Goal: Information Seeking & Learning: Learn about a topic

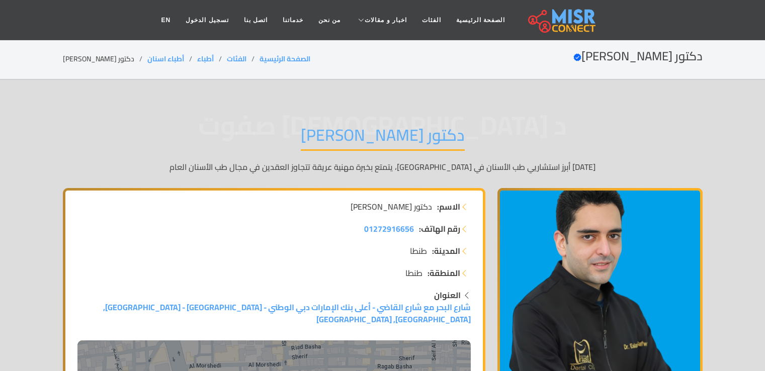
scroll to position [19, 0]
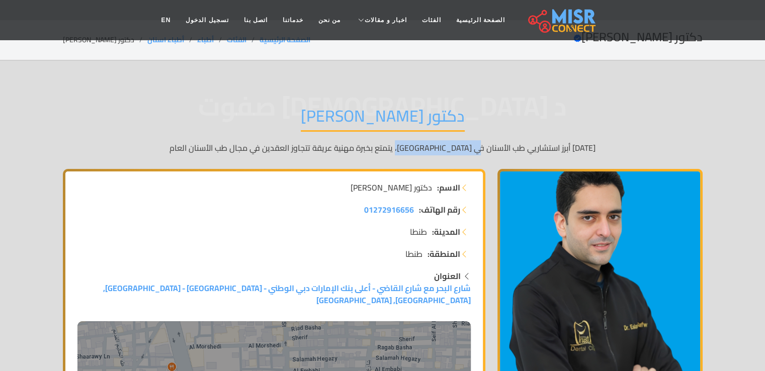
drag, startPoint x: 443, startPoint y: 155, endPoint x: 372, endPoint y: 151, distance: 70.6
click at [372, 151] on div "د [DEMOGRAPHIC_DATA] صفوت دكتور [PERSON_NAME] [DATE] أبرز استشاريي طب الأسنان ف…" at bounding box center [383, 130] width 640 height 78
click at [287, 157] on div "د [DEMOGRAPHIC_DATA] صفوت دكتور [PERSON_NAME] [DATE] أبرز استشاريي طب الأسنان ف…" at bounding box center [383, 130] width 640 height 78
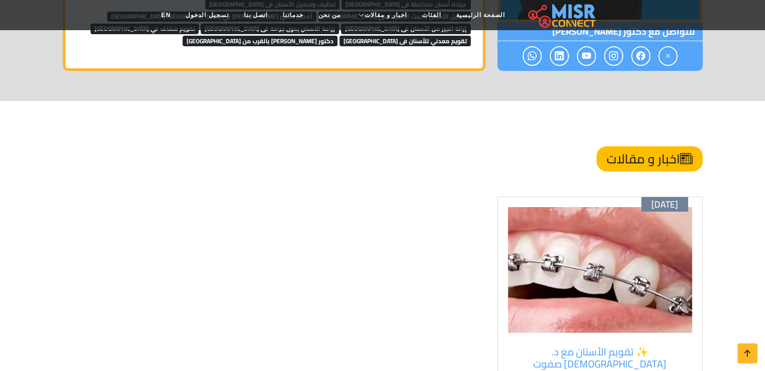
scroll to position [3564, 0]
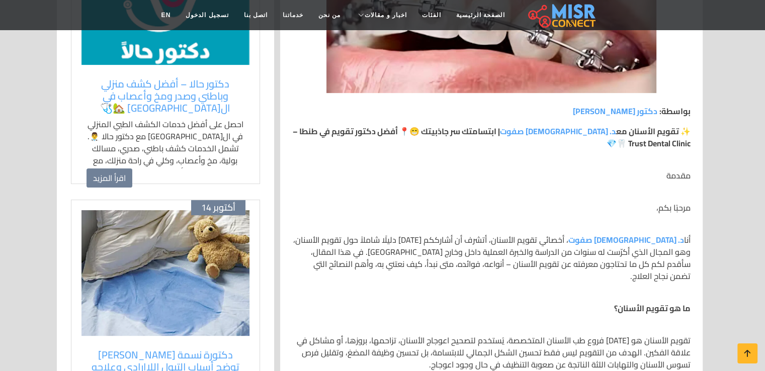
scroll to position [299, 0]
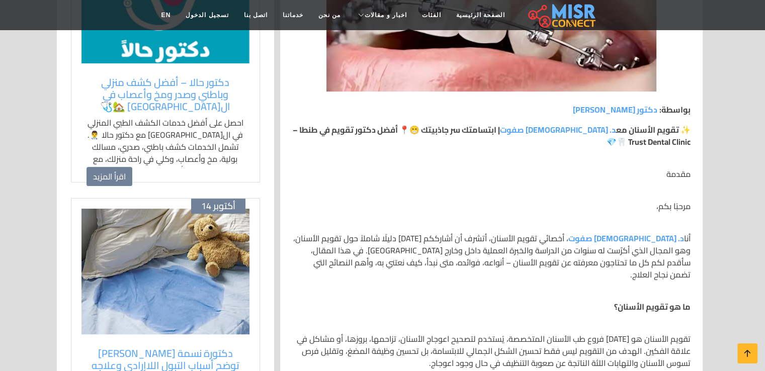
click at [517, 237] on p "أنا د. إسلام صفوت ، أخصائي تقويم الأسنان، أتشرف أن أشارككم اليوم دليلًا شاملاً …" at bounding box center [491, 256] width 399 height 48
click at [443, 202] on p "مرحبًا بكم،" at bounding box center [491, 206] width 399 height 12
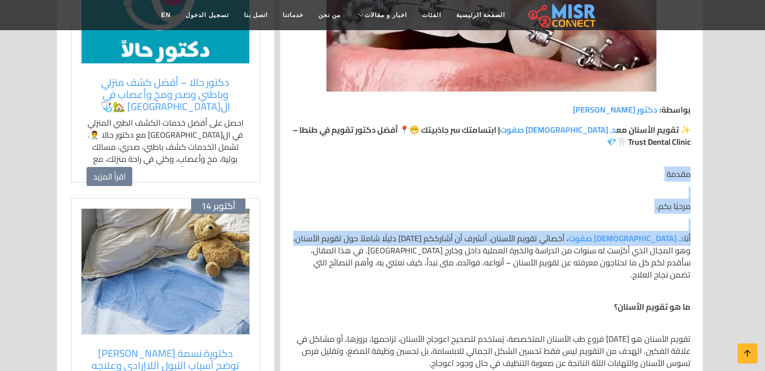
drag, startPoint x: 361, startPoint y: 235, endPoint x: 556, endPoint y: 183, distance: 202.5
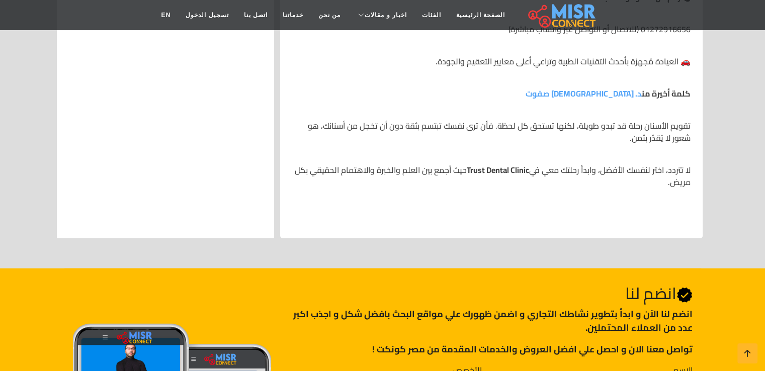
scroll to position [2899, 0]
